Goal: Information Seeking & Learning: Learn about a topic

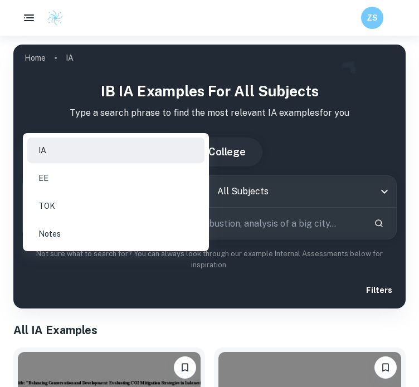
click at [245, 108] on div at bounding box center [209, 193] width 419 height 387
click at [345, 107] on div at bounding box center [209, 193] width 419 height 387
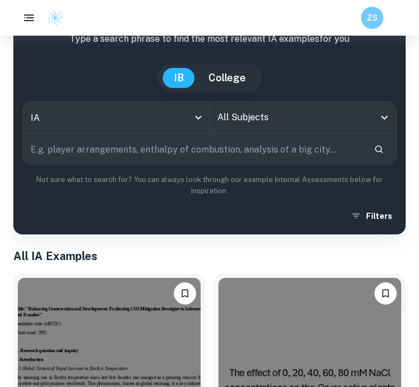
scroll to position [74, 0]
click at [386, 115] on icon "Open" at bounding box center [383, 117] width 13 height 13
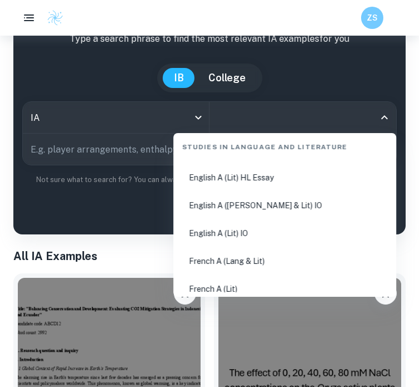
scroll to position [197, 0]
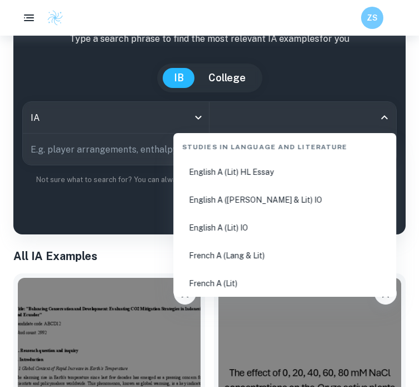
click at [251, 197] on li "English A ([PERSON_NAME] & Lit) IO" at bounding box center [285, 200] width 214 height 26
type input "English A ([PERSON_NAME] & Lit) IO"
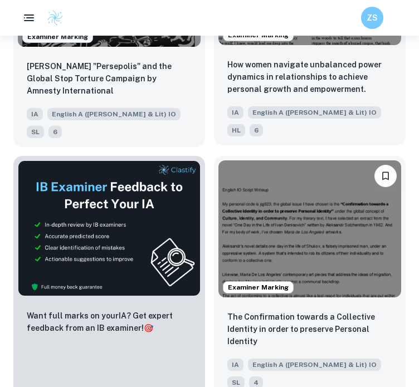
scroll to position [274, 0]
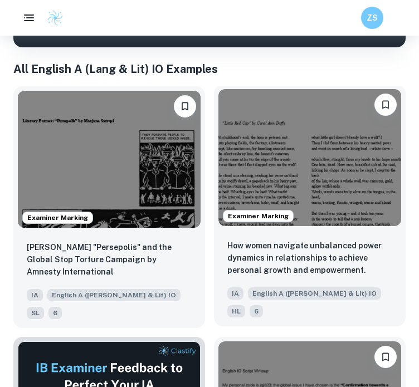
click at [284, 180] on img at bounding box center [309, 157] width 183 height 137
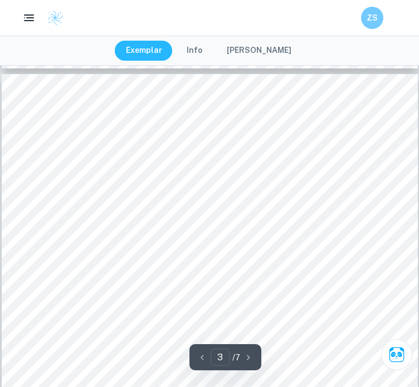
type input "4"
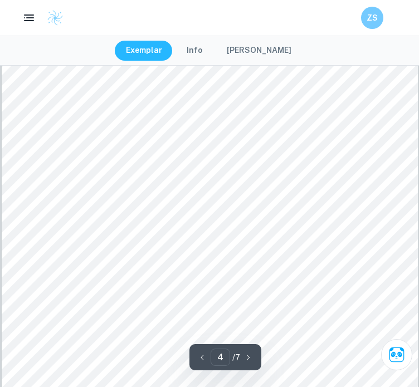
scroll to position [1855, 0]
